Goal: Go to known website: Access a specific website the user already knows

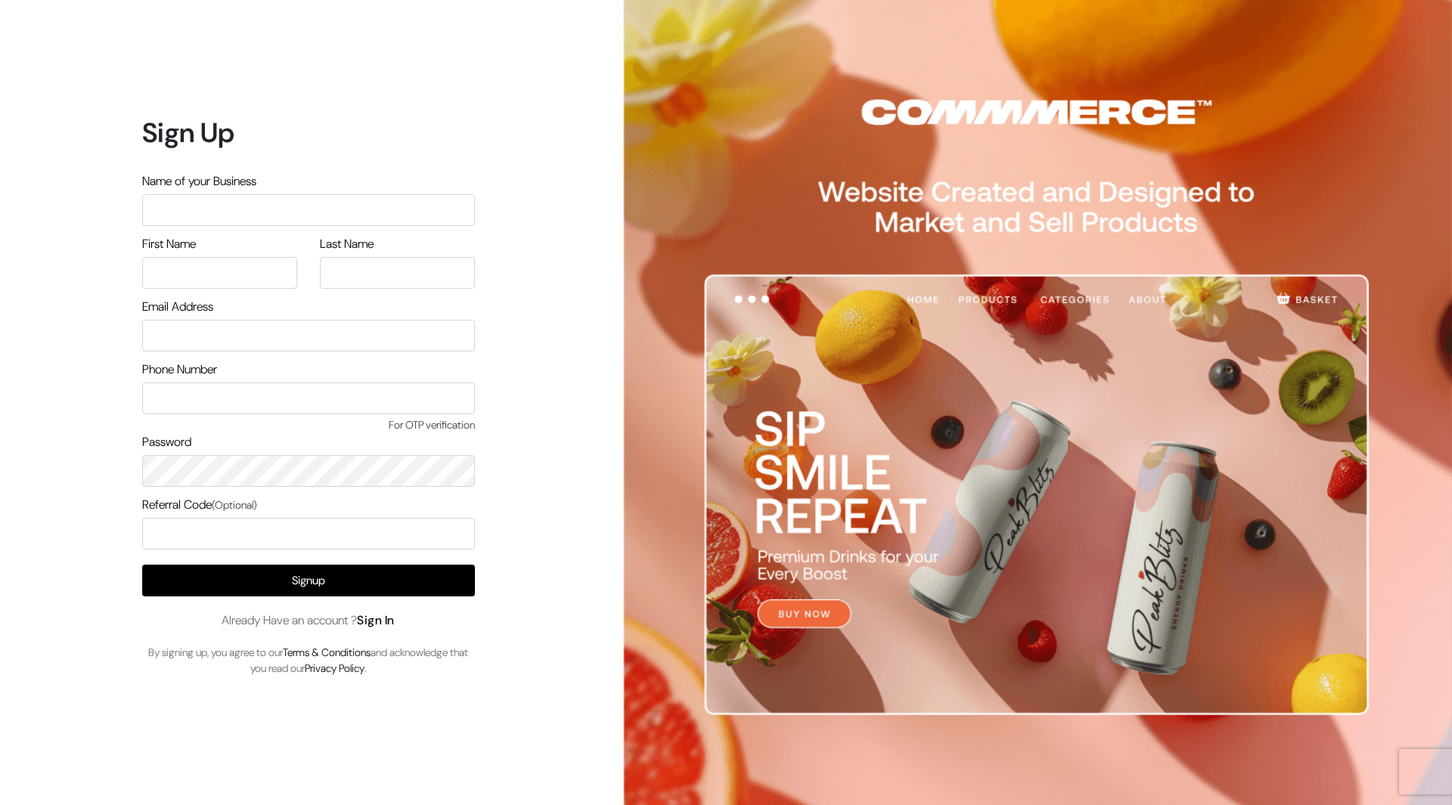
click at [391, 621] on link "Sign In" at bounding box center [376, 620] width 38 height 16
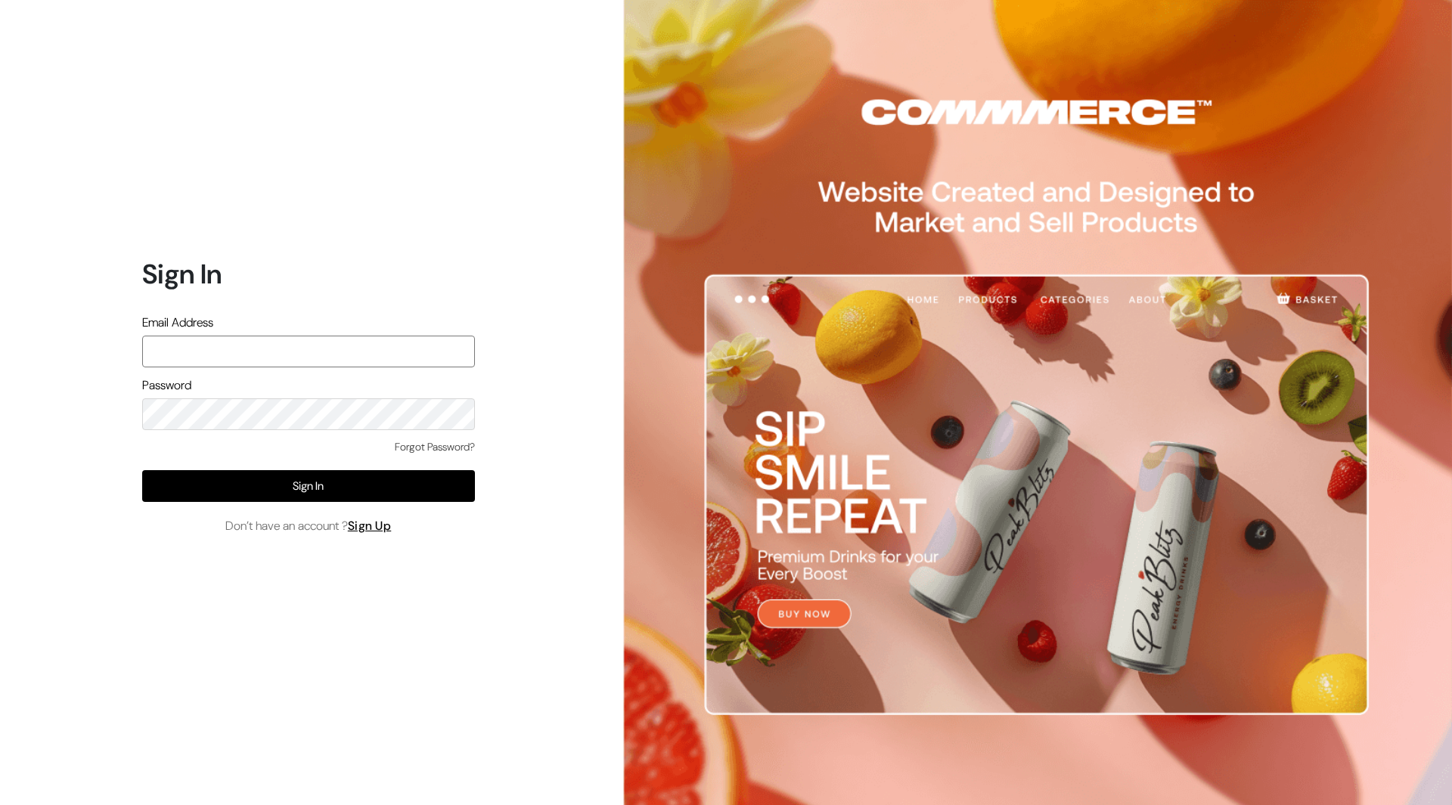
type input "mayank@commmerce.com"
click at [146, 452] on div "Forgot Password?" at bounding box center [308, 454] width 333 height 31
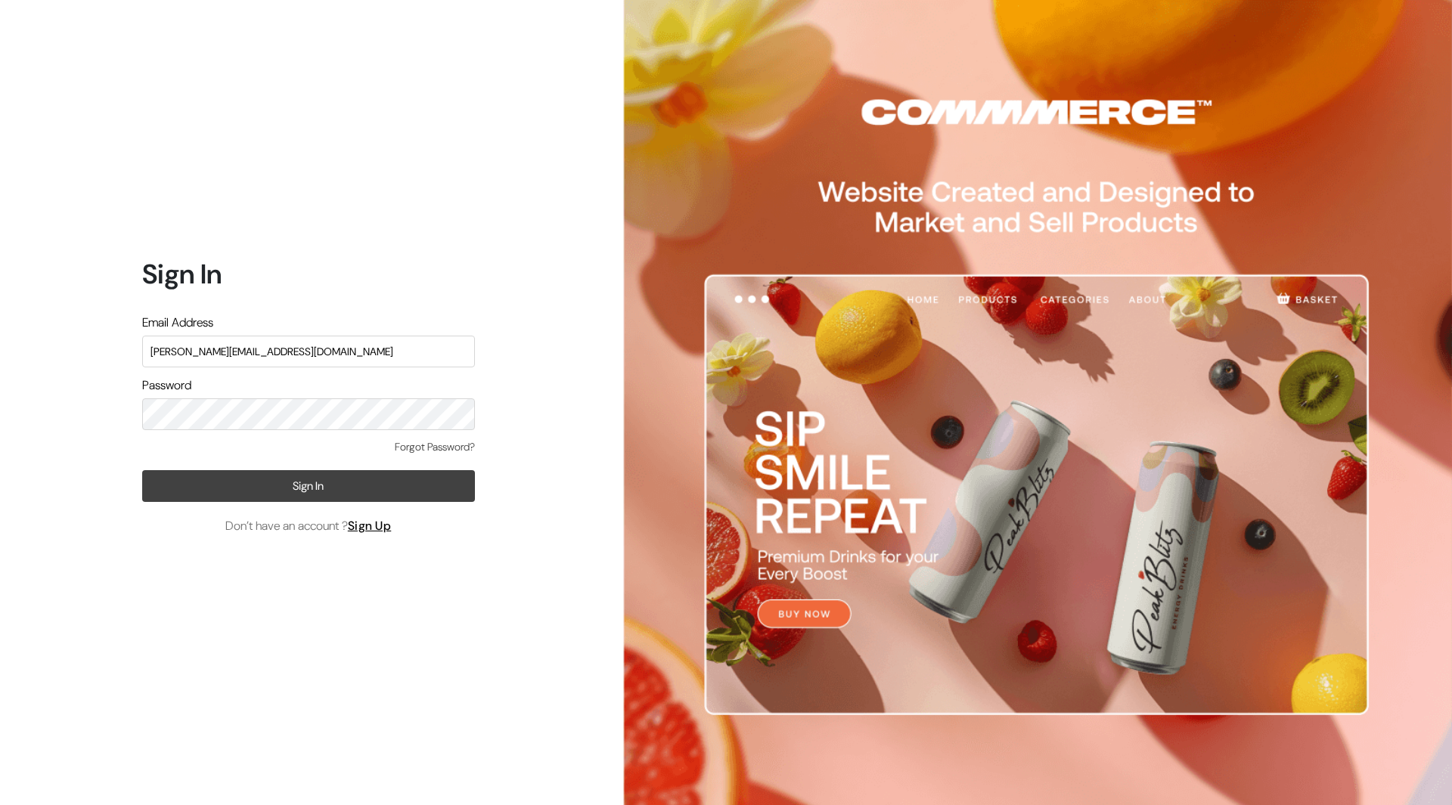
click at [237, 485] on button "Sign In" at bounding box center [308, 486] width 333 height 32
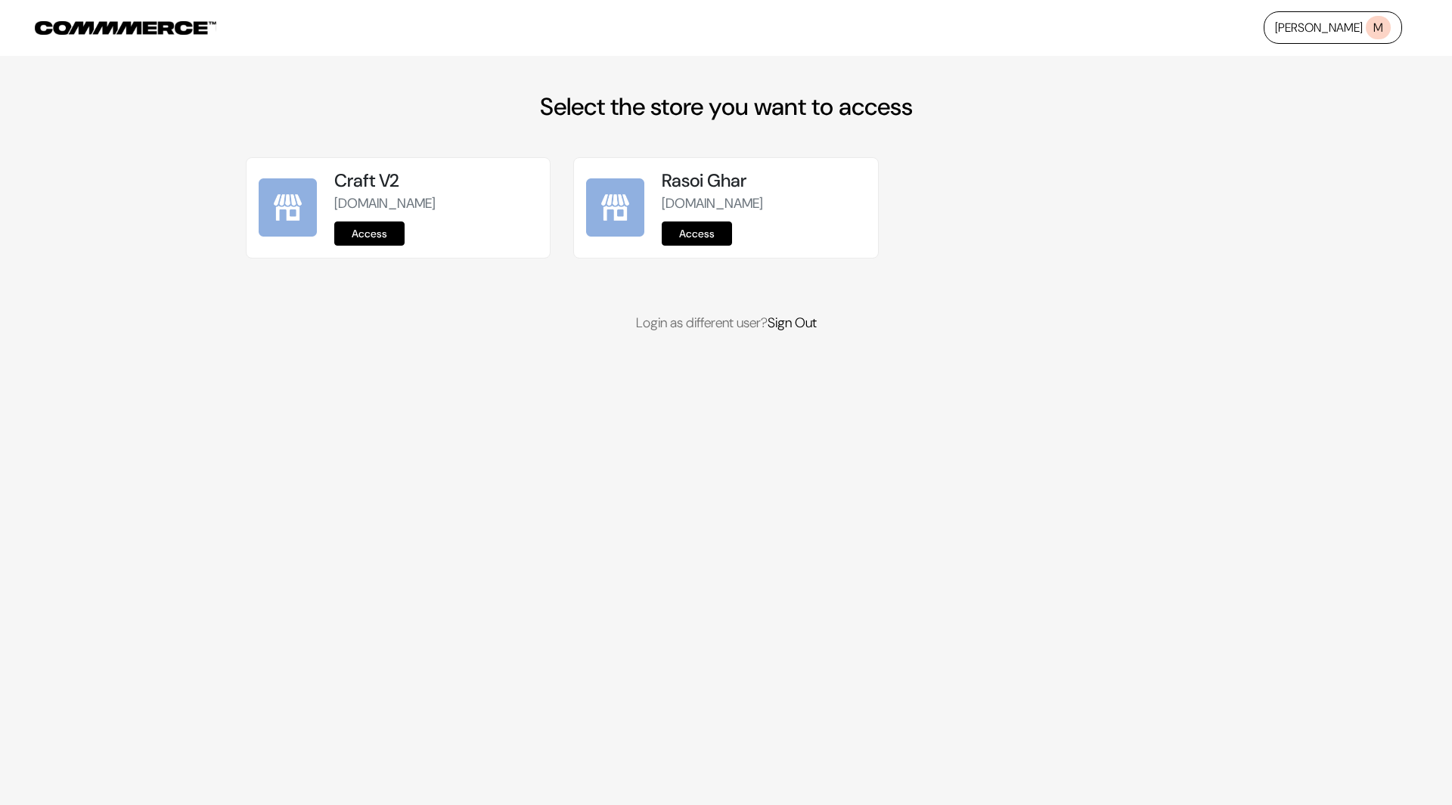
click at [379, 237] on link "Access" at bounding box center [369, 234] width 70 height 24
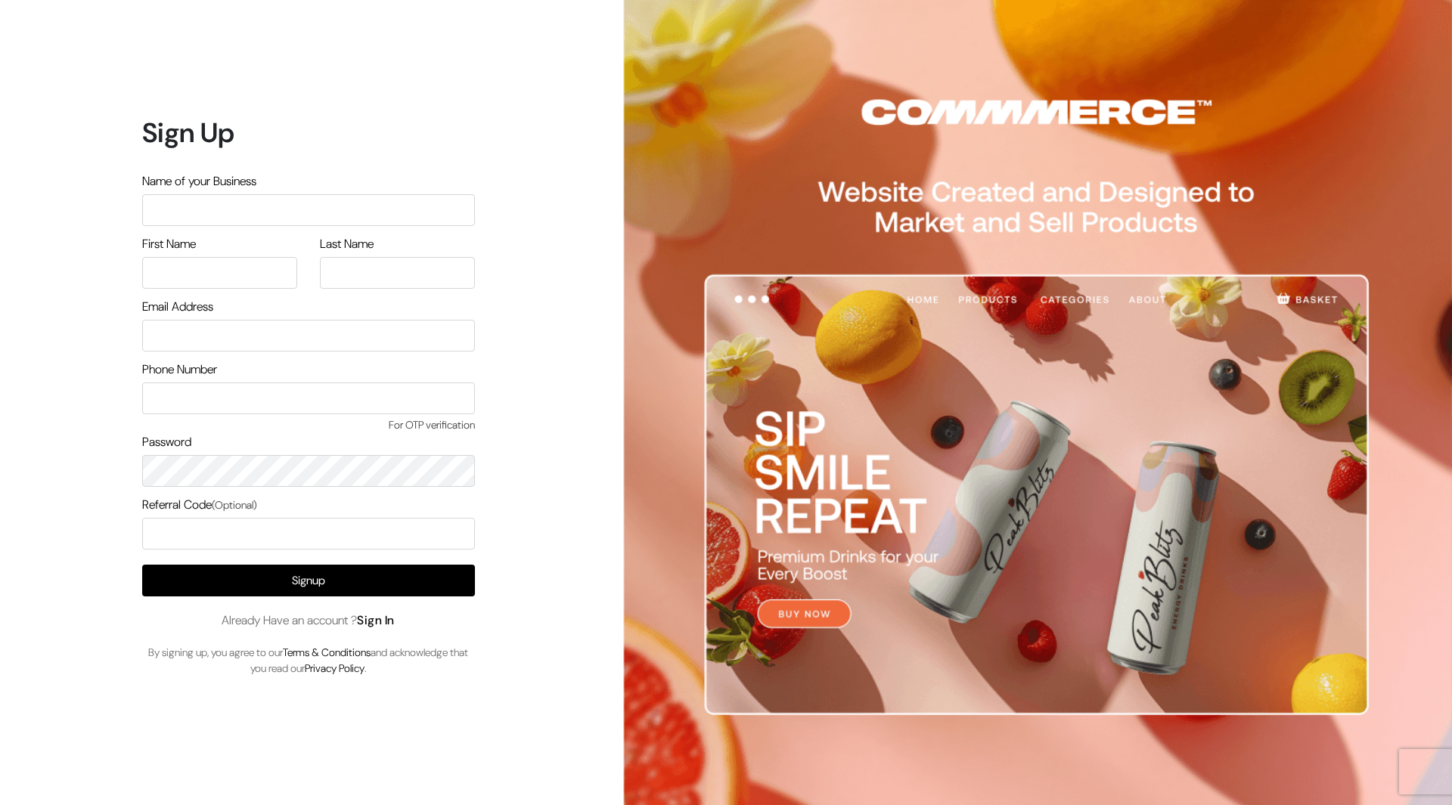
click at [389, 621] on link "Sign In" at bounding box center [376, 620] width 38 height 16
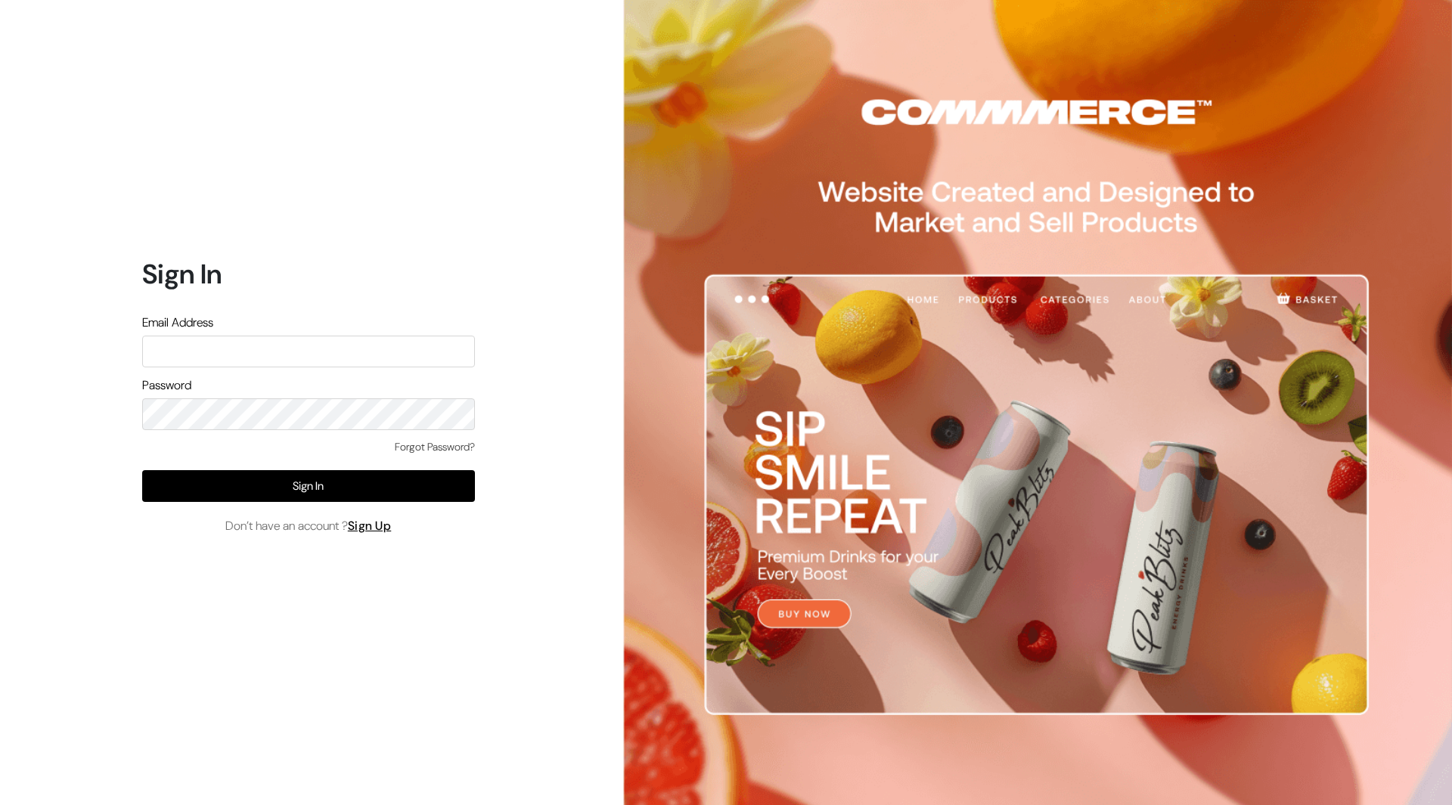
click at [291, 357] on input "text" at bounding box center [308, 352] width 333 height 32
type input "mayank@commmerce.com"
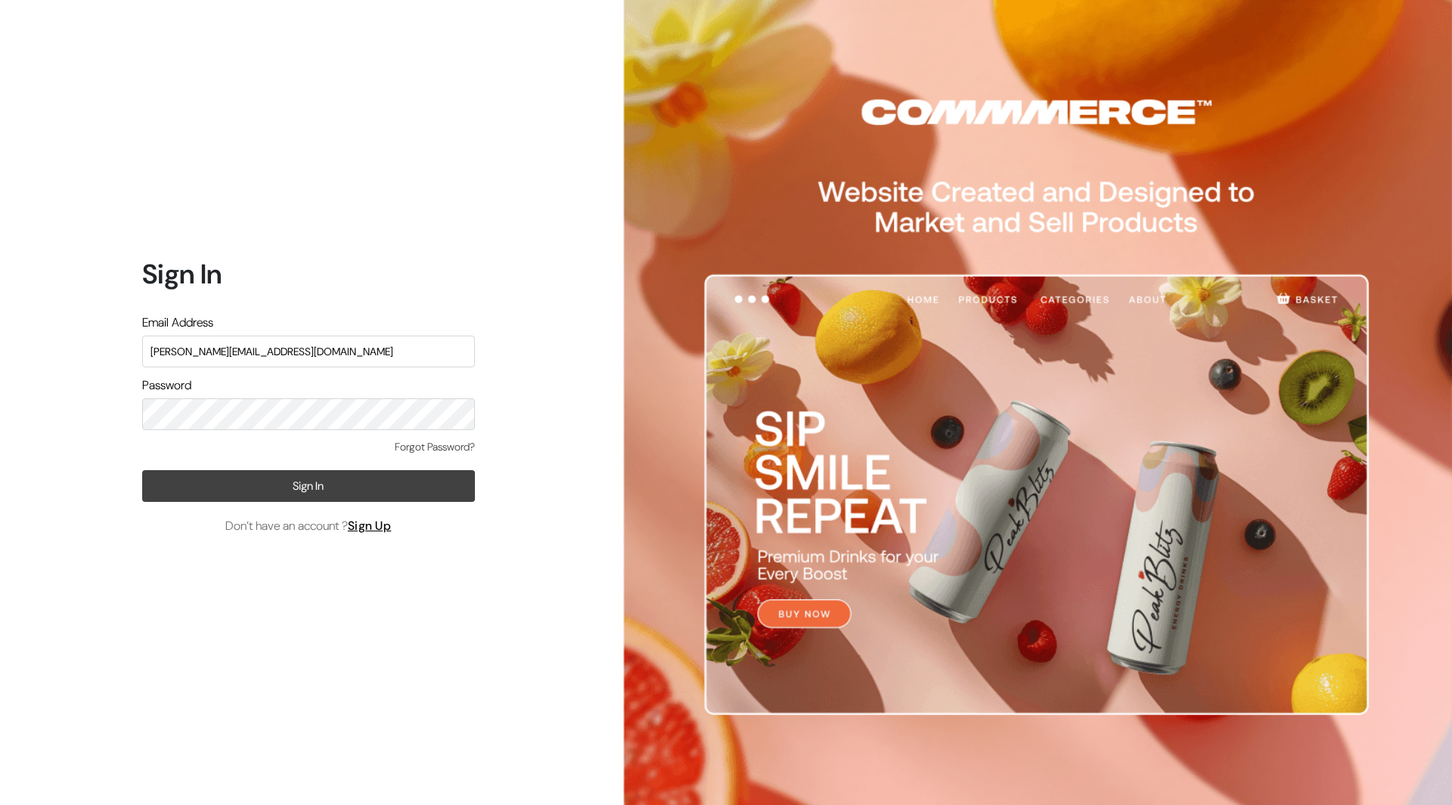
click at [331, 485] on button "Sign In" at bounding box center [308, 486] width 333 height 32
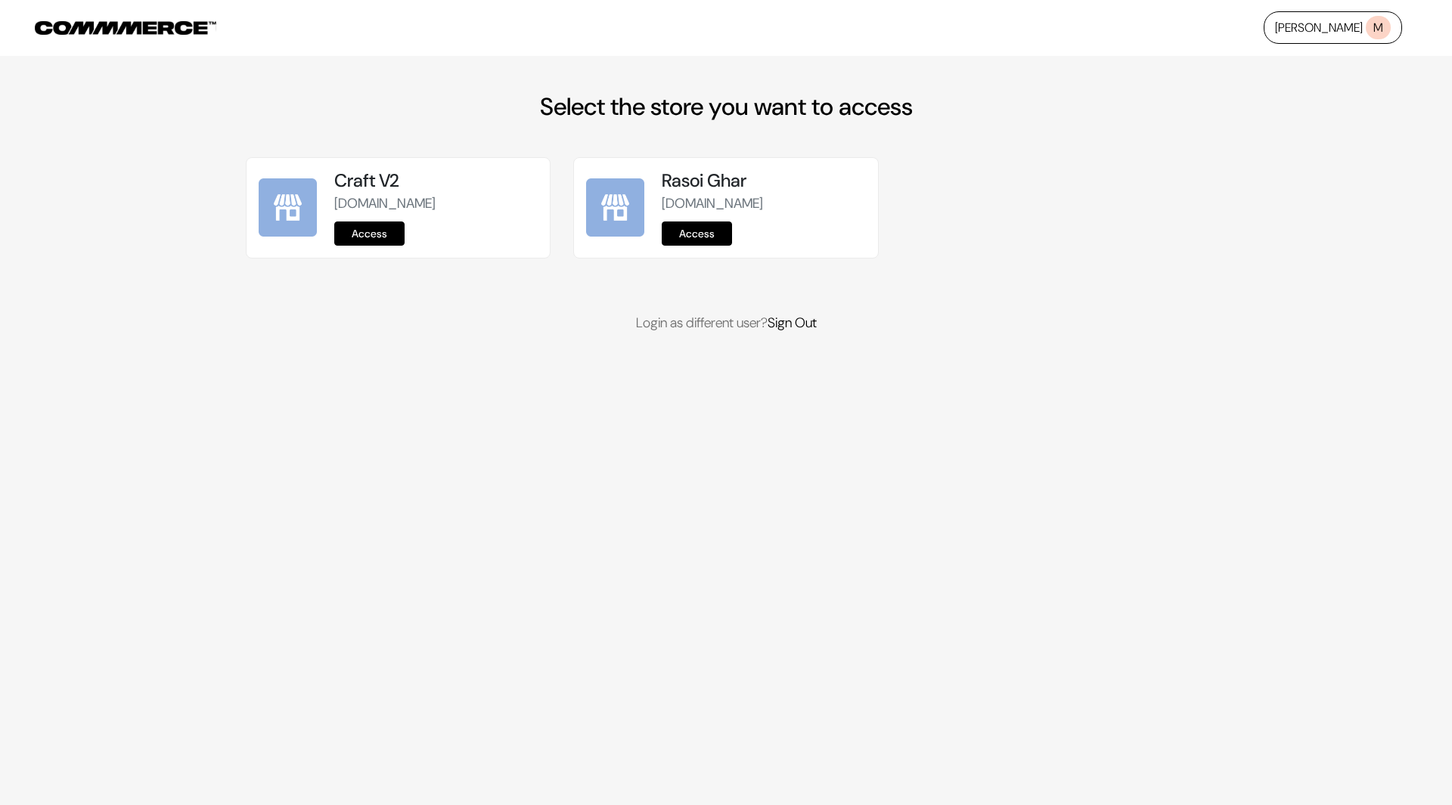
click at [398, 234] on link "Access" at bounding box center [369, 234] width 70 height 24
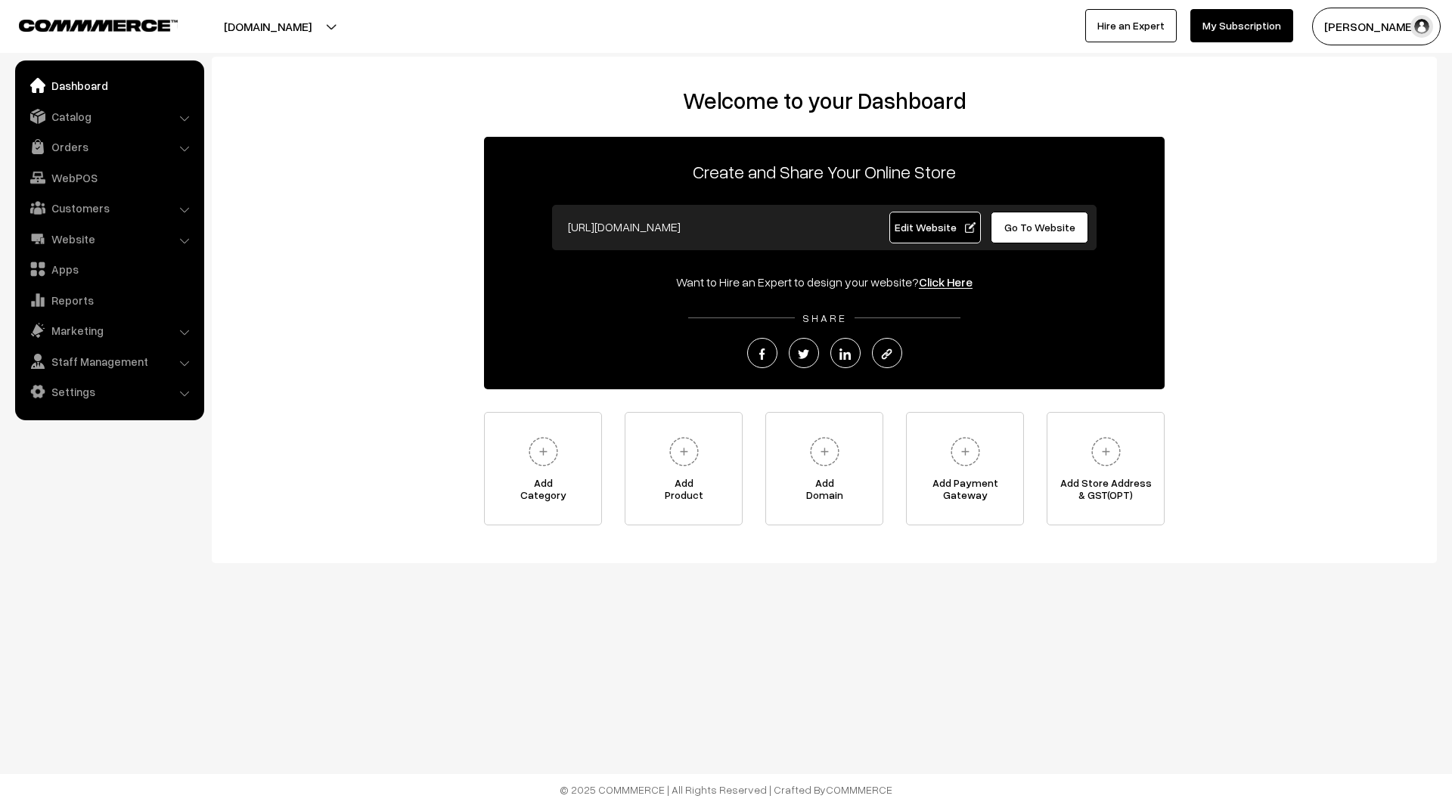
click at [916, 224] on span "Edit Website" at bounding box center [934, 227] width 81 height 13
